Goal: Information Seeking & Learning: Learn about a topic

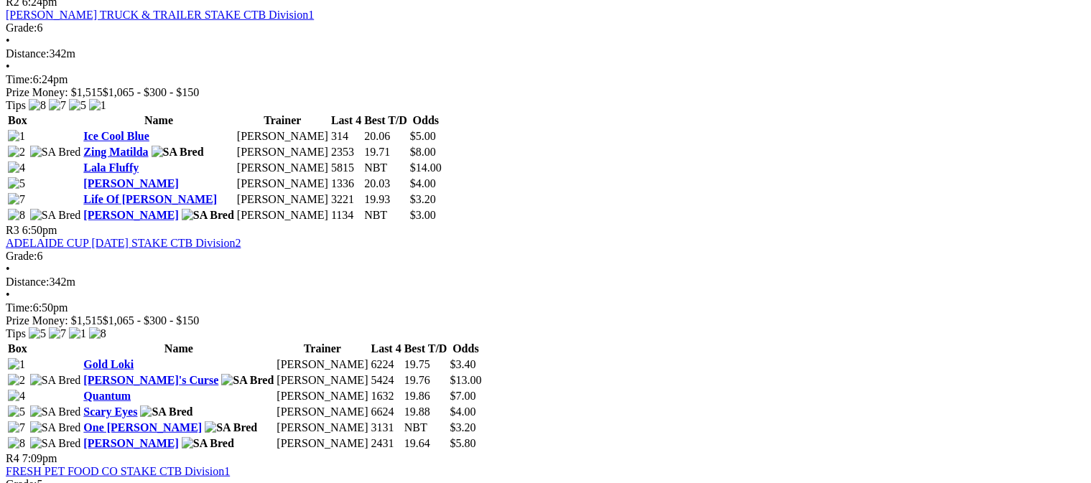
scroll to position [1077, 0]
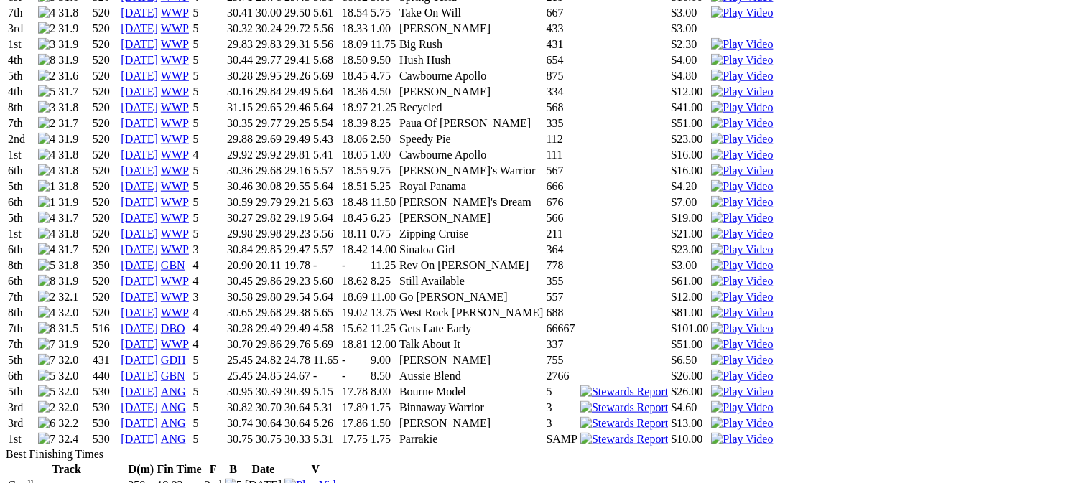
scroll to position [1652, 0]
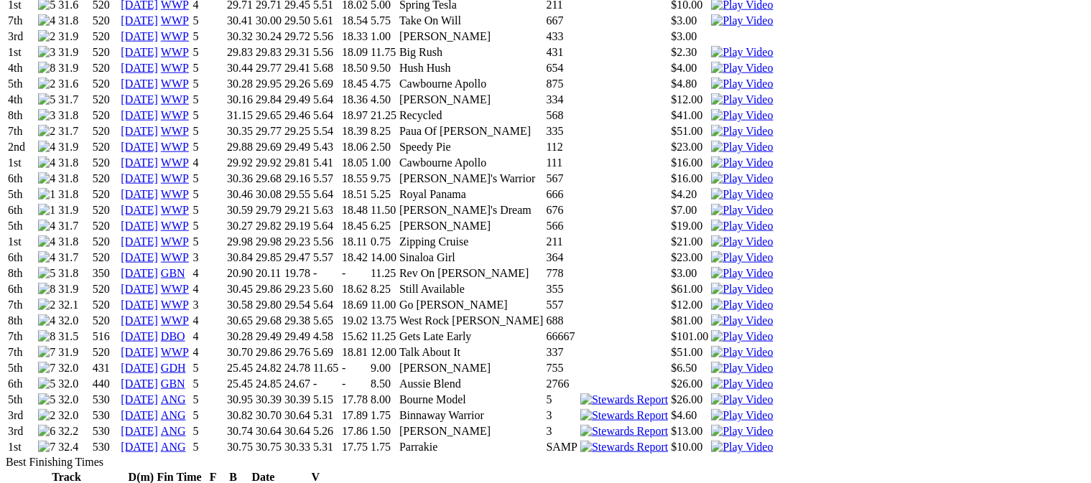
click at [158, 441] on link "[DATE]" at bounding box center [139, 447] width 37 height 12
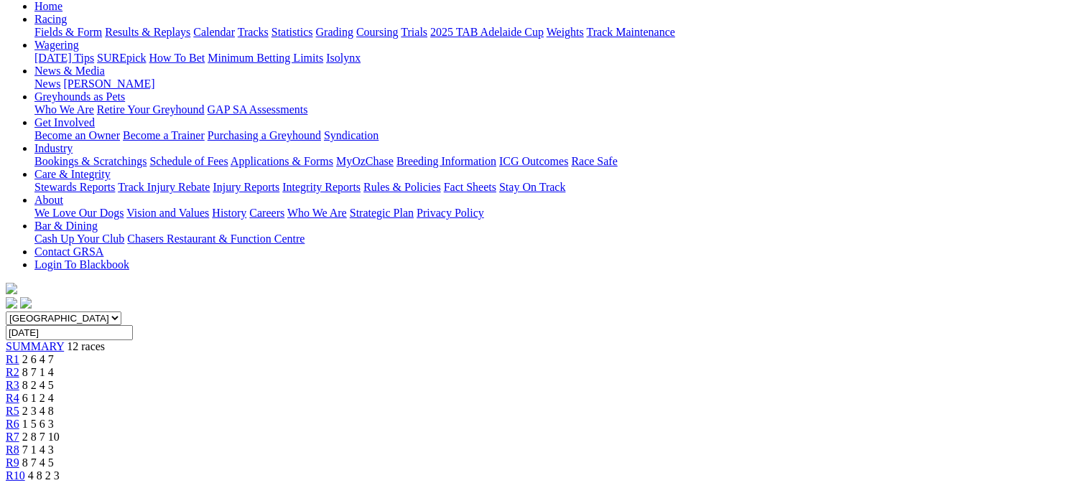
scroll to position [215, 0]
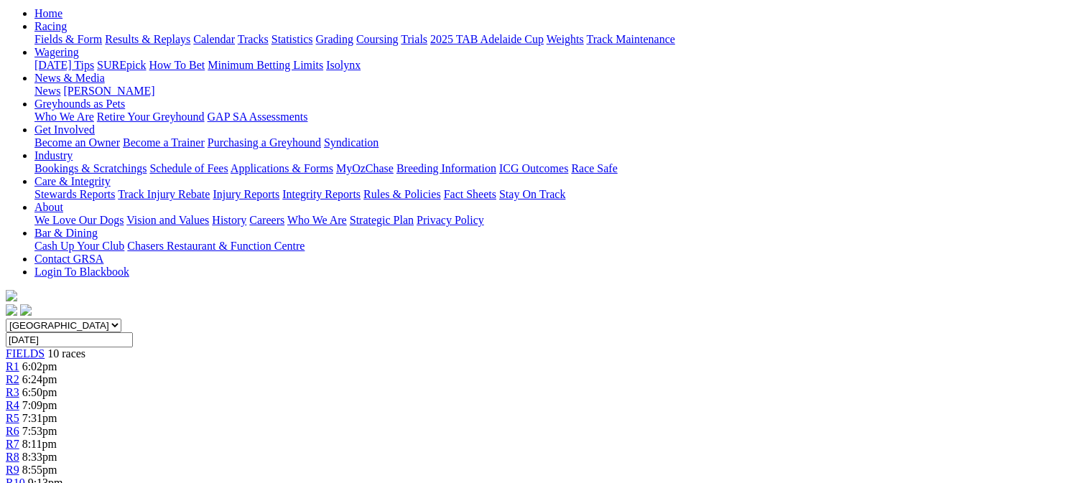
scroll to position [144, 0]
